Goal: Task Accomplishment & Management: Manage account settings

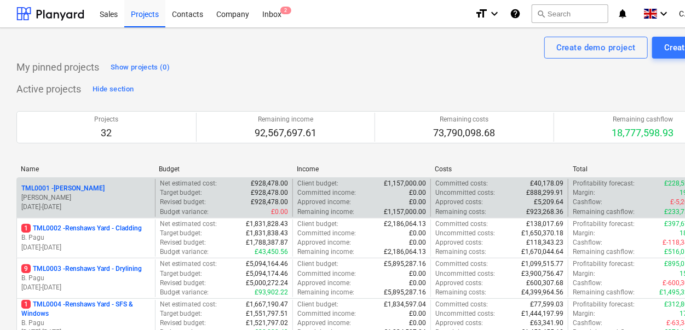
click at [68, 187] on p "TML0001 - [PERSON_NAME]" at bounding box center [62, 188] width 83 height 9
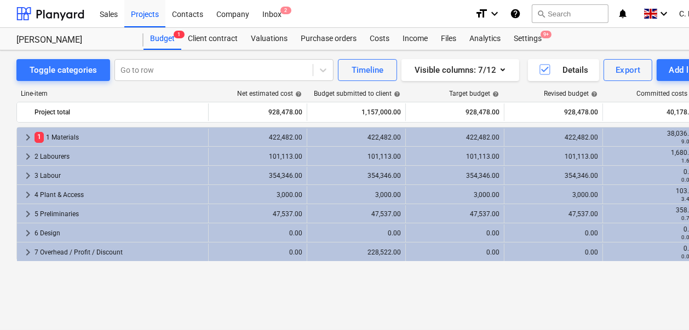
click at [11, 252] on div "Toggle categories Go to row Timeline Visible columns : 7/12 Details Export Add …" at bounding box center [374, 178] width 749 height 257
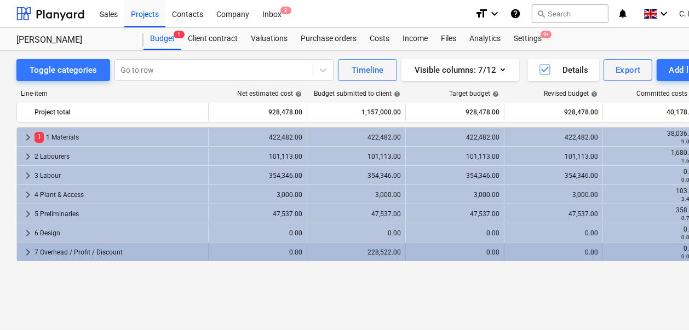
click at [21, 252] on span "keyboard_arrow_right" at bounding box center [27, 252] width 13 height 13
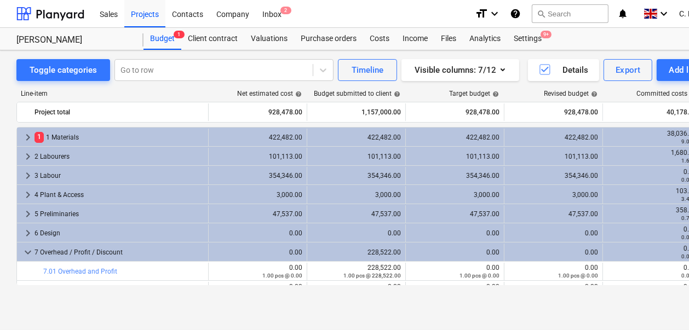
scroll to position [14, 0]
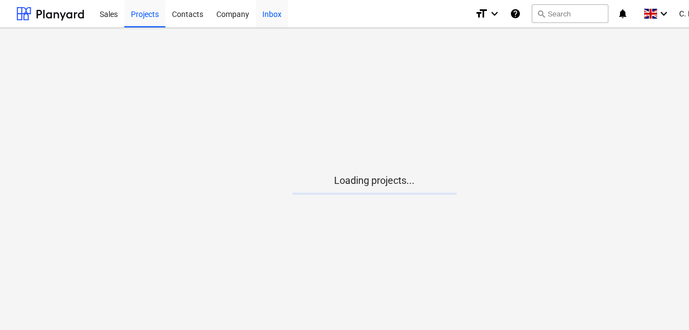
click at [257, 14] on div "Inbox" at bounding box center [272, 13] width 32 height 28
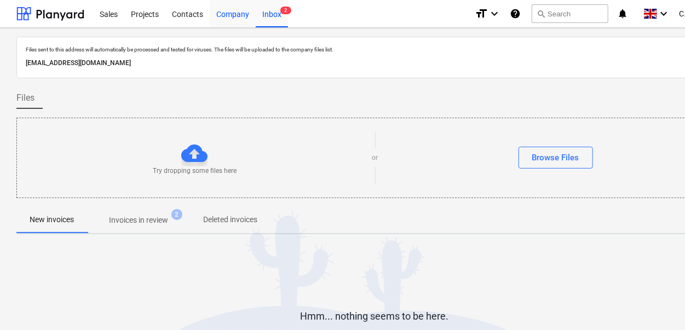
click at [231, 19] on div "Company" at bounding box center [233, 13] width 46 height 28
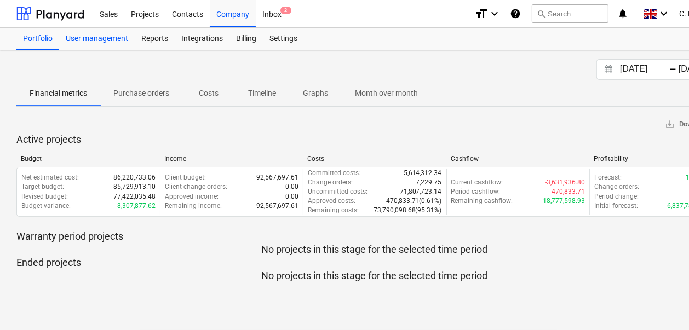
click at [119, 34] on div "User management" at bounding box center [97, 39] width 76 height 22
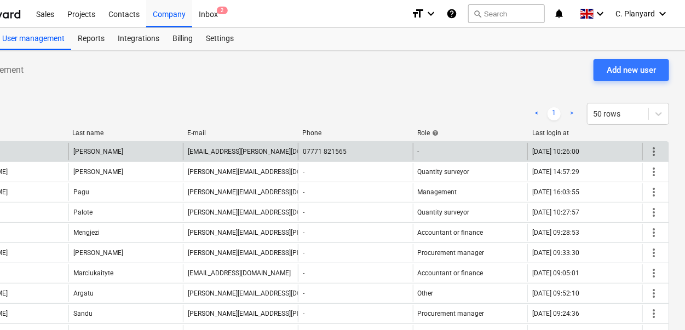
click at [648, 151] on span "more_vert" at bounding box center [653, 151] width 13 height 13
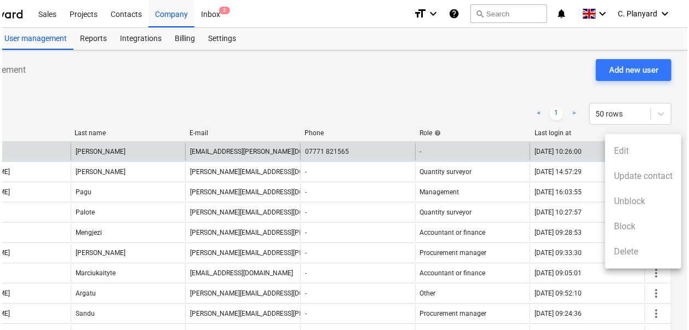
scroll to position [0, 60]
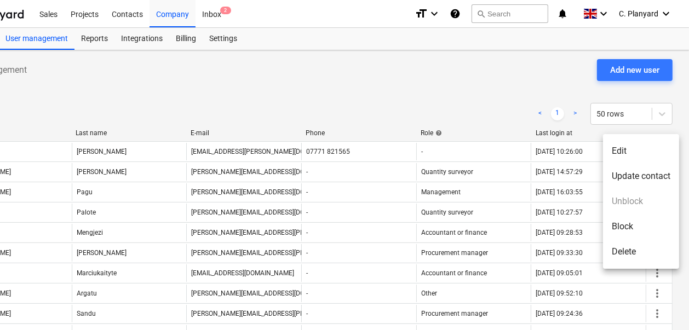
click at [621, 147] on li "Edit" at bounding box center [641, 150] width 76 height 25
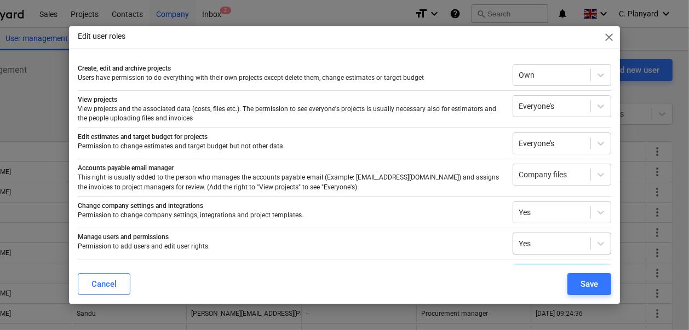
scroll to position [29, 0]
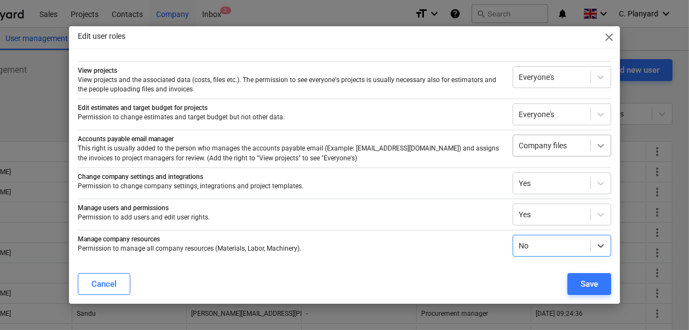
click at [591, 151] on div at bounding box center [601, 146] width 20 height 20
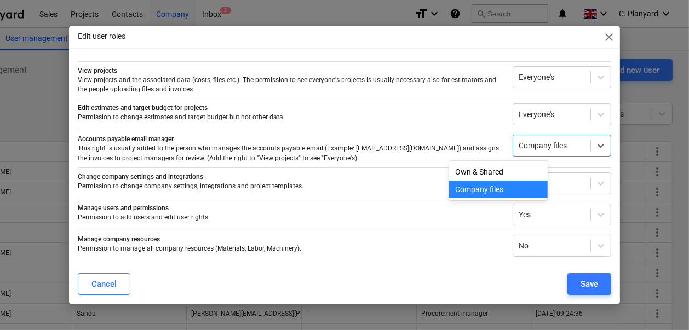
click at [448, 150] on p "This right is usually added to the person who manages the accounts payable emai…" at bounding box center [291, 153] width 426 height 19
